Goal: Entertainment & Leisure: Consume media (video, audio)

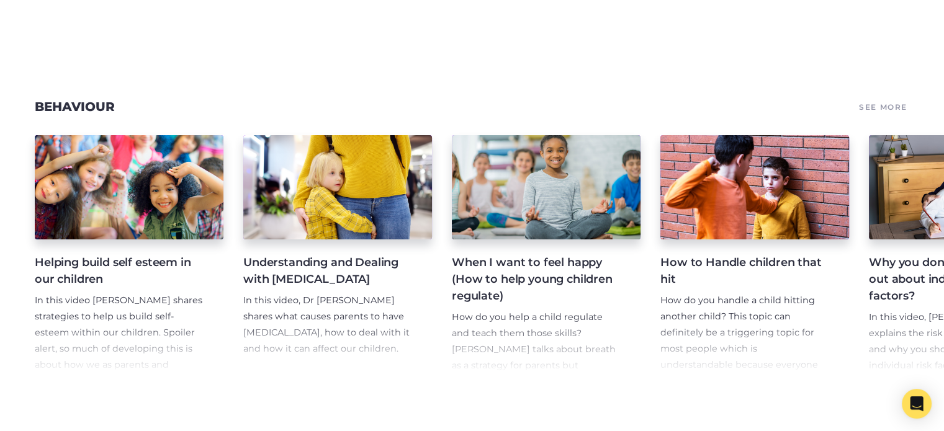
scroll to position [537, 0]
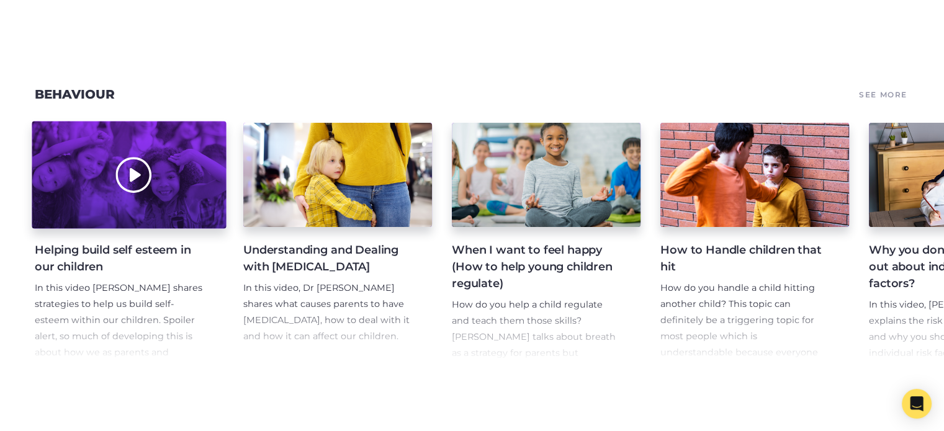
click at [127, 183] on div at bounding box center [129, 175] width 194 height 107
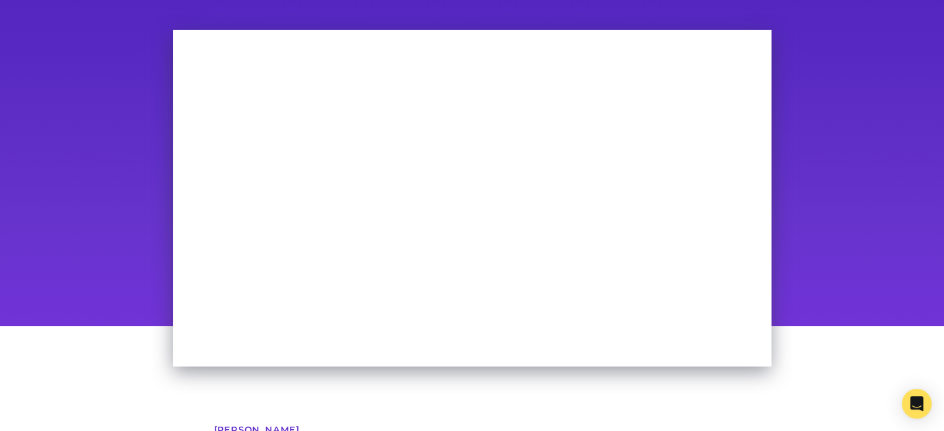
scroll to position [76, 0]
